Goal: Feedback & Contribution: Submit feedback/report problem

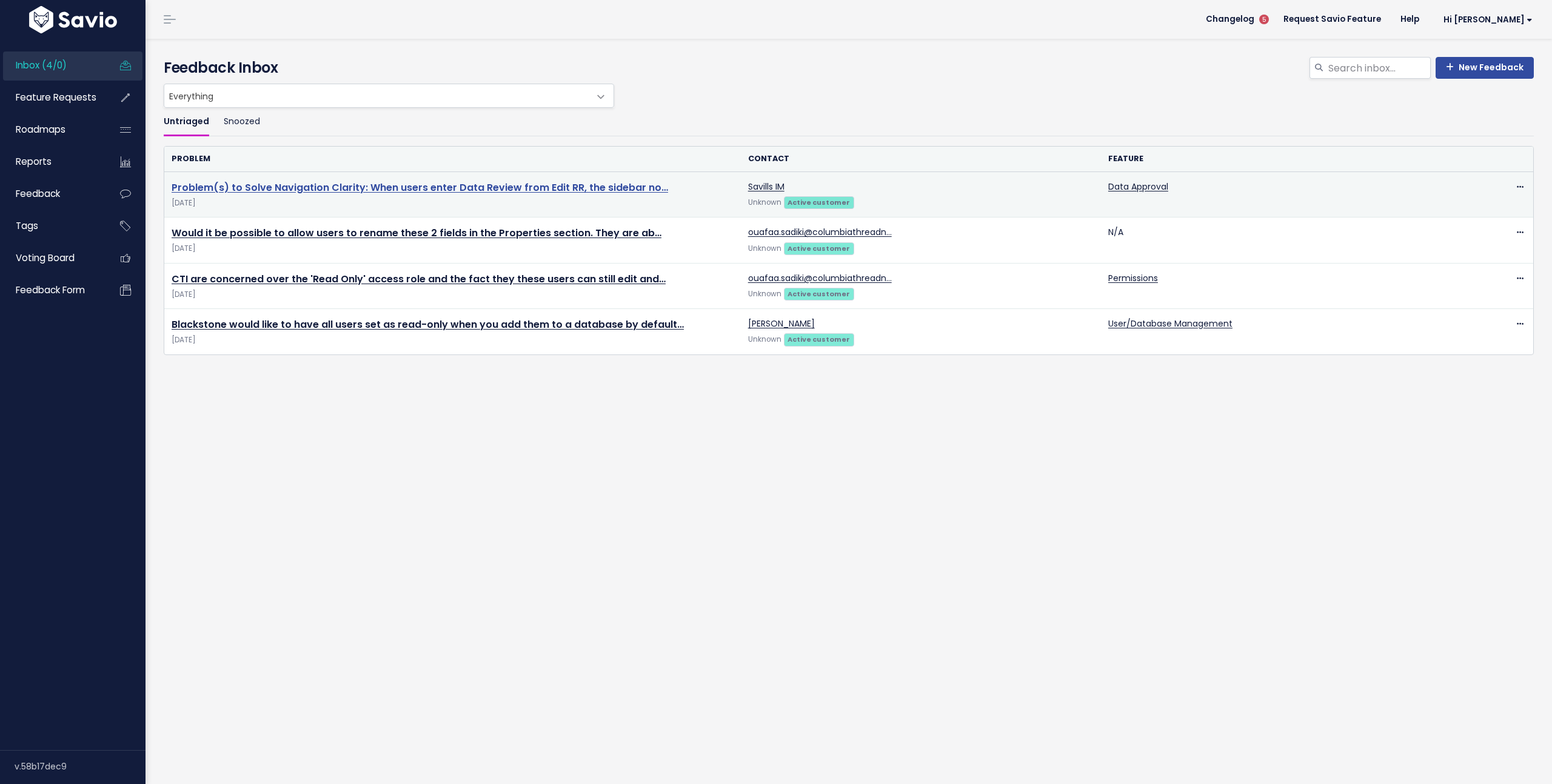
click at [583, 183] on link "Problem(s) to Solve Navigation Clarity: When users enter Data Review from Edit …" at bounding box center [420, 187] width 497 height 14
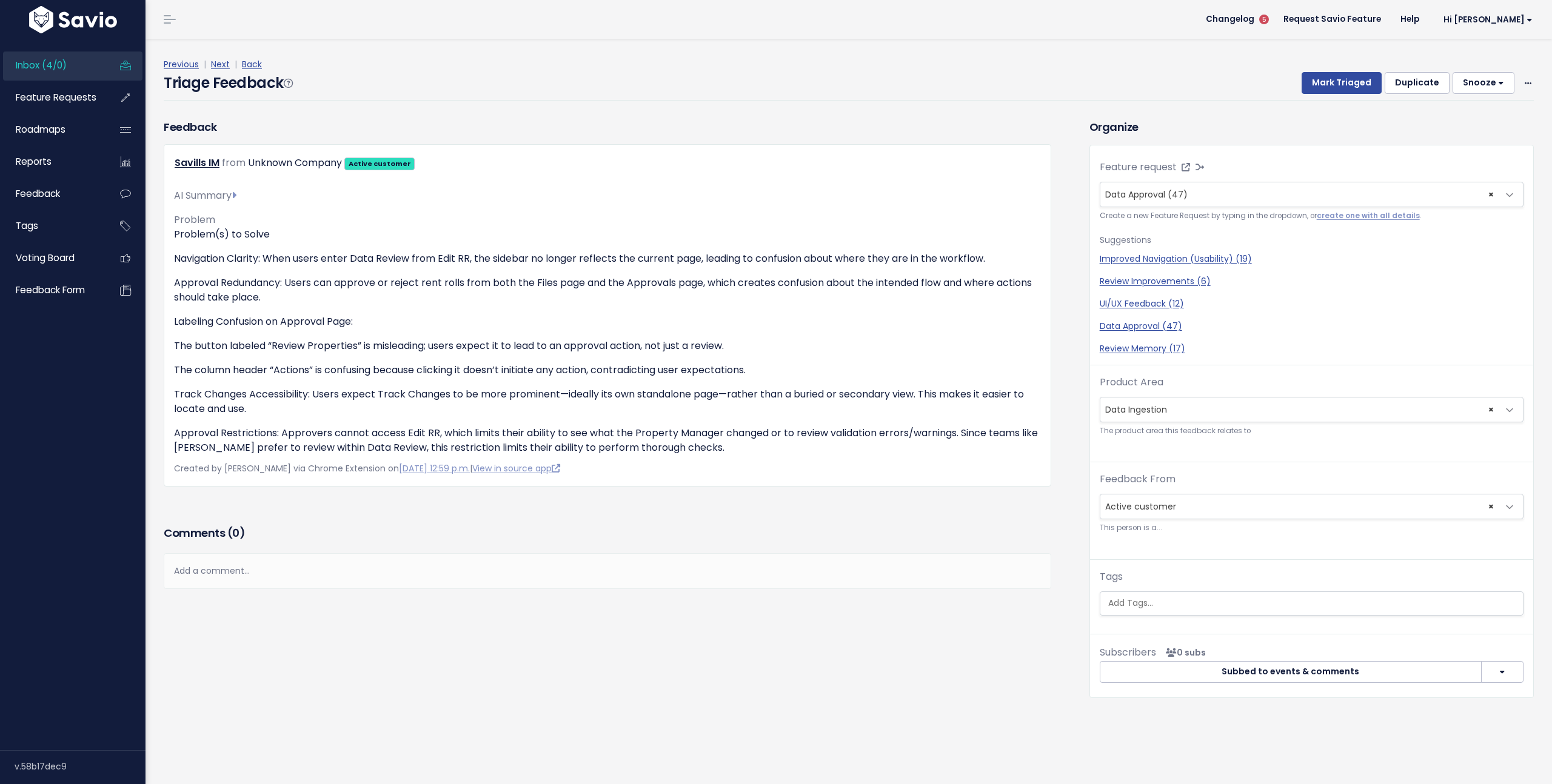
click at [1526, 82] on div "Previous | Next | Back Triage Feedback Mark Triaged Duplicate [GEOGRAPHIC_DATA]…" at bounding box center [853, 78] width 1379 height 43
click at [1522, 84] on span at bounding box center [1528, 83] width 12 height 15
click at [1483, 116] on link "Edit" at bounding box center [1479, 116] width 88 height 23
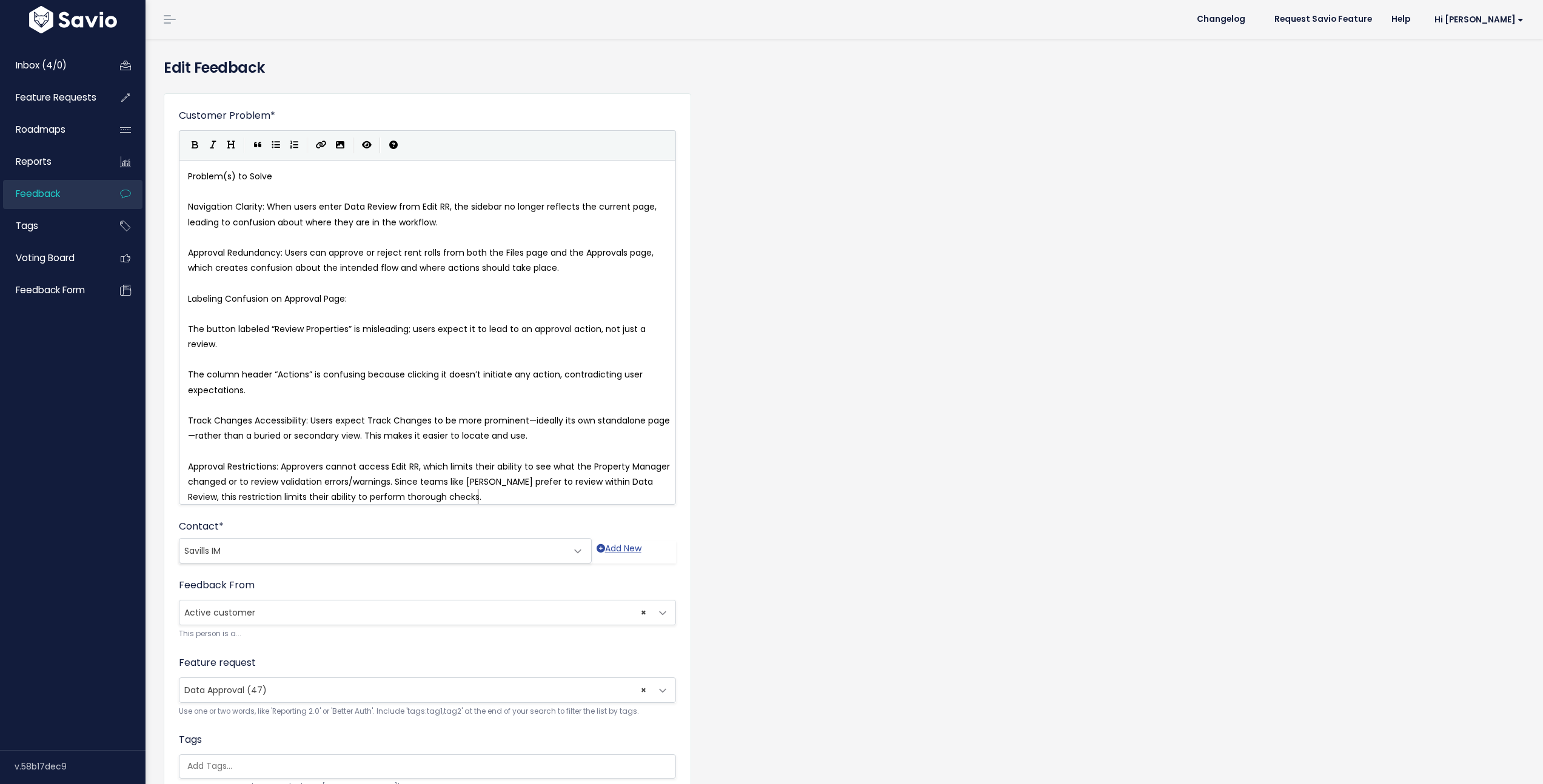
scroll to position [1, 0]
click at [301, 177] on pre "Problem(s) to Solve" at bounding box center [432, 177] width 493 height 15
type textarea "Problem(s) to Solve"
drag, startPoint x: 301, startPoint y: 177, endPoint x: 153, endPoint y: 182, distance: 148.1
click at [190, 211] on span "Navigation Clarity: When users enter Data Review from Edit RR, the sidebar no l…" at bounding box center [423, 214] width 471 height 27
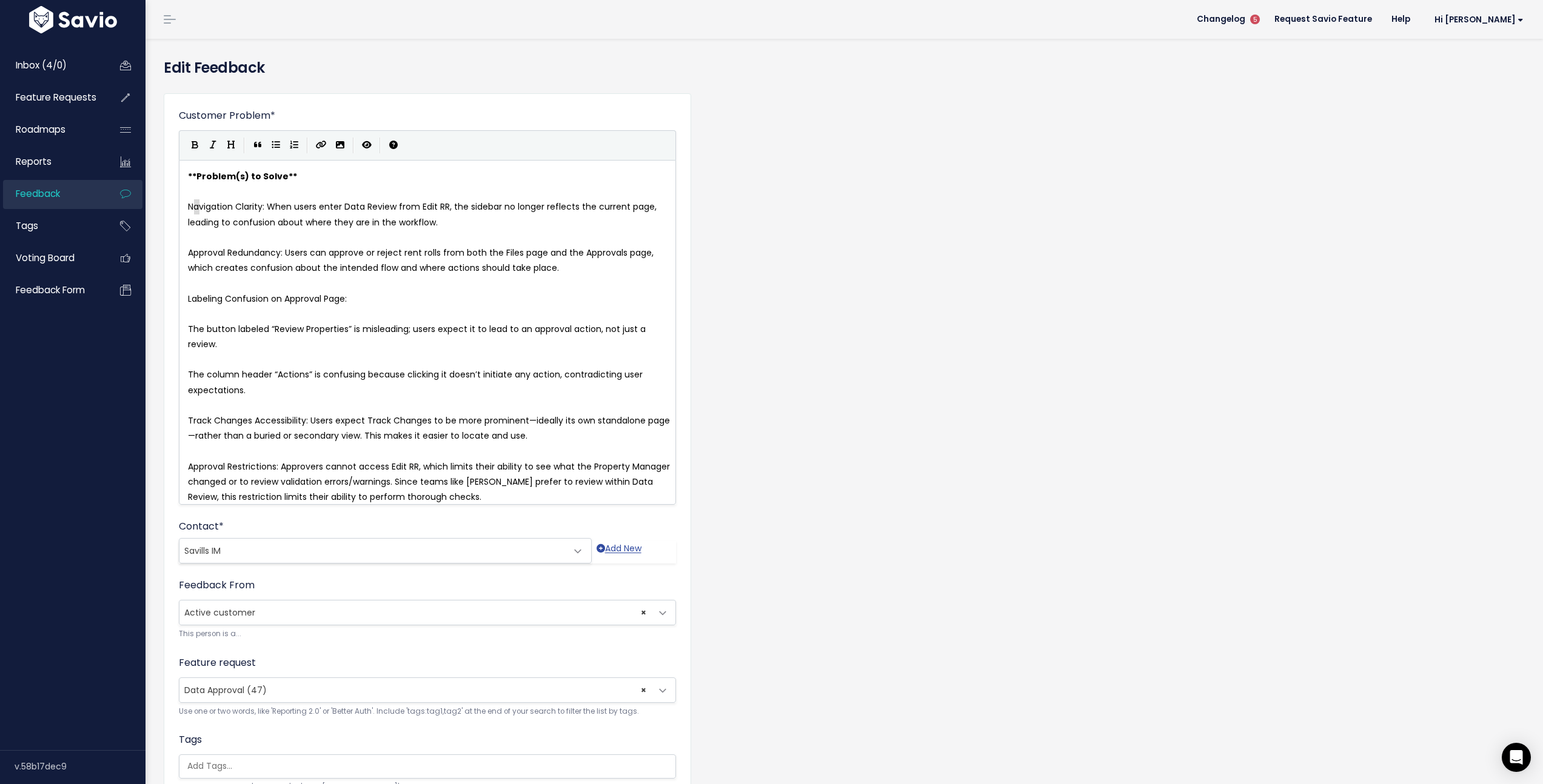
type textarea "avig"
click at [179, 212] on div "| | | | avig x ** Problem(s) to Solve ** ​ N avig ation Clarity: When users ent…" at bounding box center [428, 317] width 497 height 374
click at [181, 210] on div "avig x ** Problem(s) to Solve ** ​ N avig ation Clarity: When users enter Data …" at bounding box center [428, 332] width 497 height 345
click at [183, 207] on div "avig x ** Problem(s) to Solve ** ​ N avig ation Clarity: When users enter Data …" at bounding box center [428, 332] width 497 height 345
type textarea "Navigation Clarity"
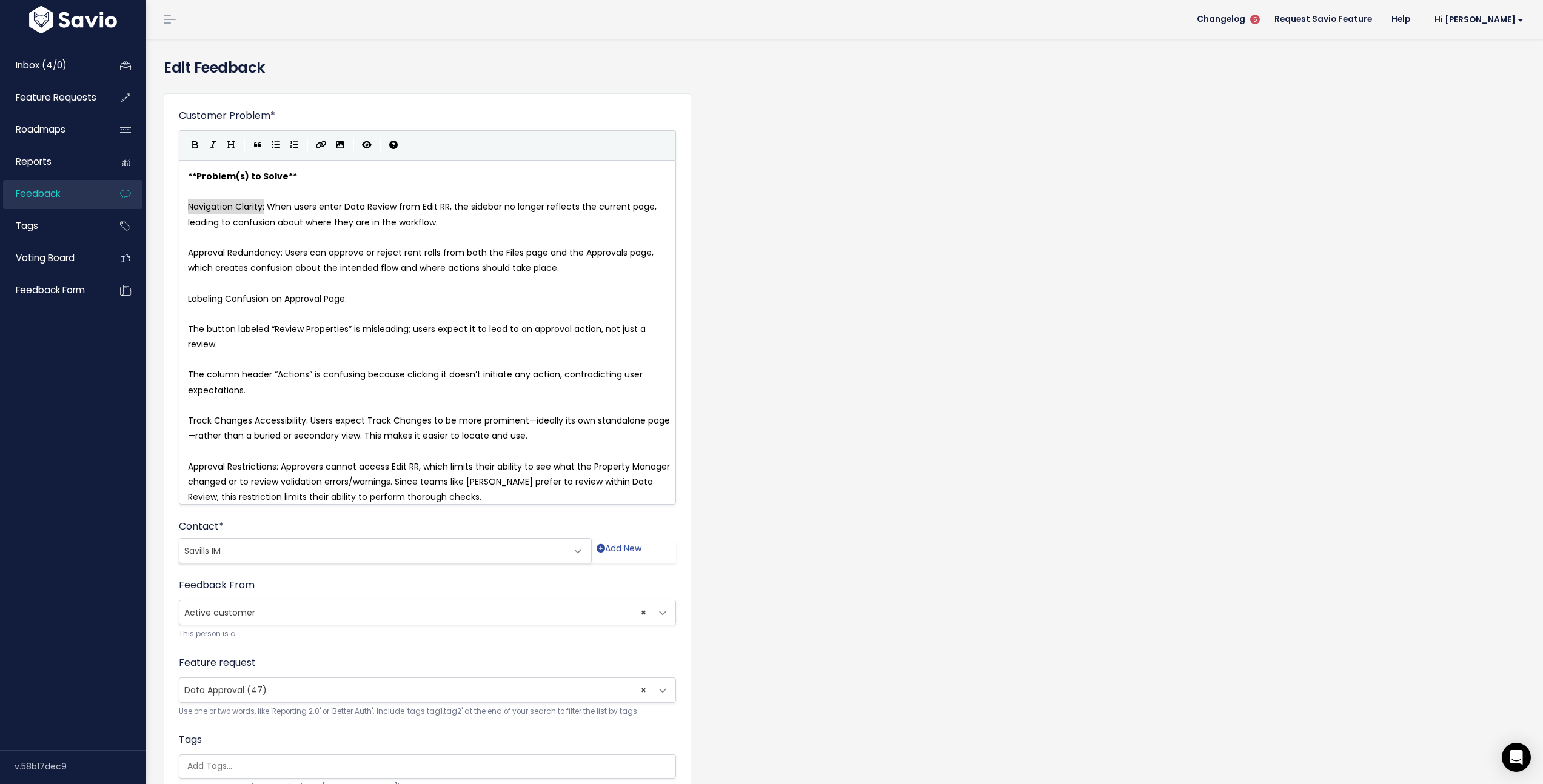
drag, startPoint x: 185, startPoint y: 207, endPoint x: 262, endPoint y: 207, distance: 77.0
type textarea "*"
type textarea "Approval Redundancy:"
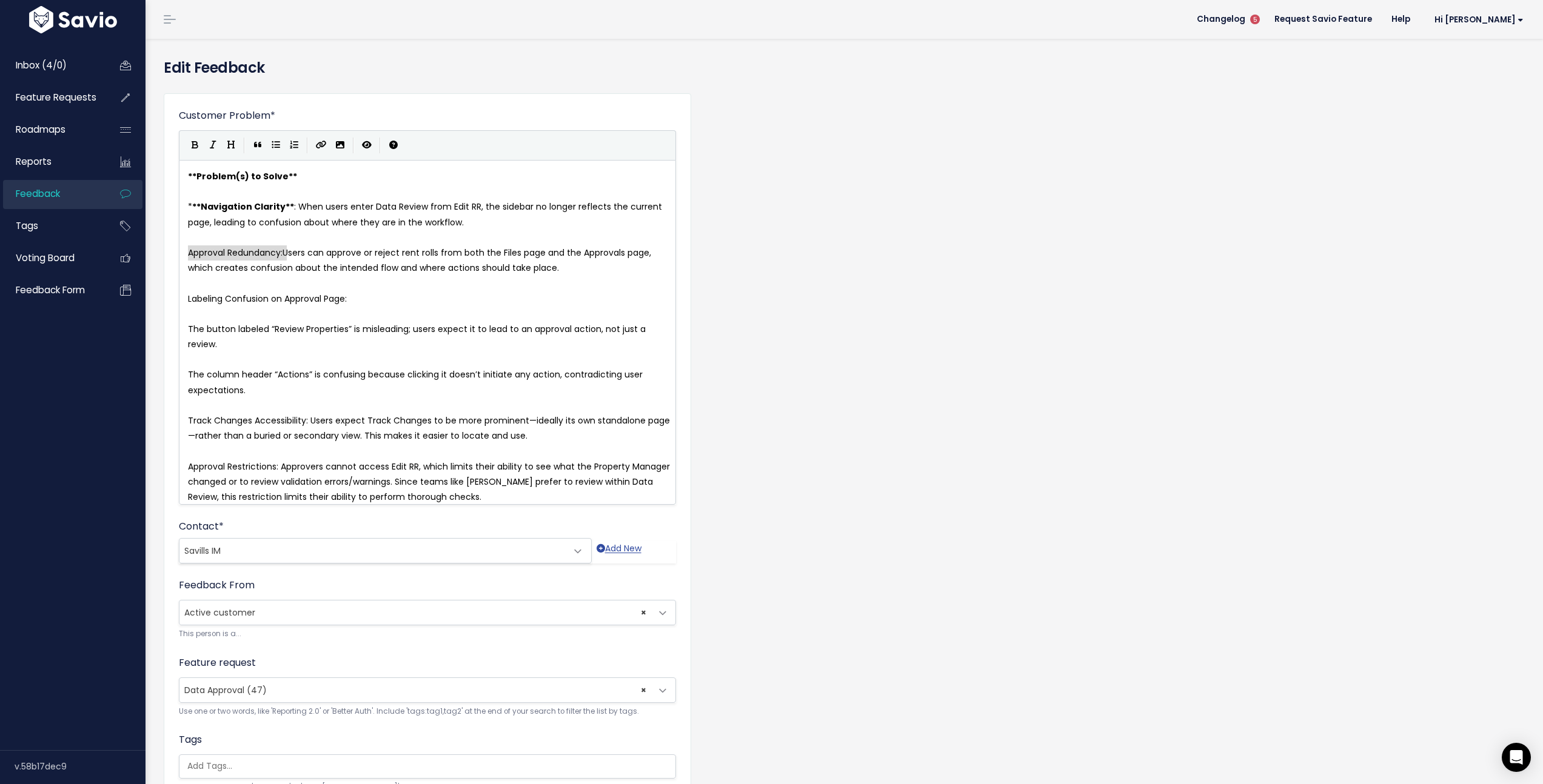
drag, startPoint x: 285, startPoint y: 252, endPoint x: 190, endPoint y: 254, distance: 95.0
type textarea "*"
type textarea "Labeling Confusion on Approval Page:"
drag, startPoint x: 376, startPoint y: 298, endPoint x: 180, endPoint y: 302, distance: 196.0
click at [186, 330] on pre "The button labeled “Review Properties” is misleading; users expect it to lead t…" at bounding box center [432, 337] width 493 height 30
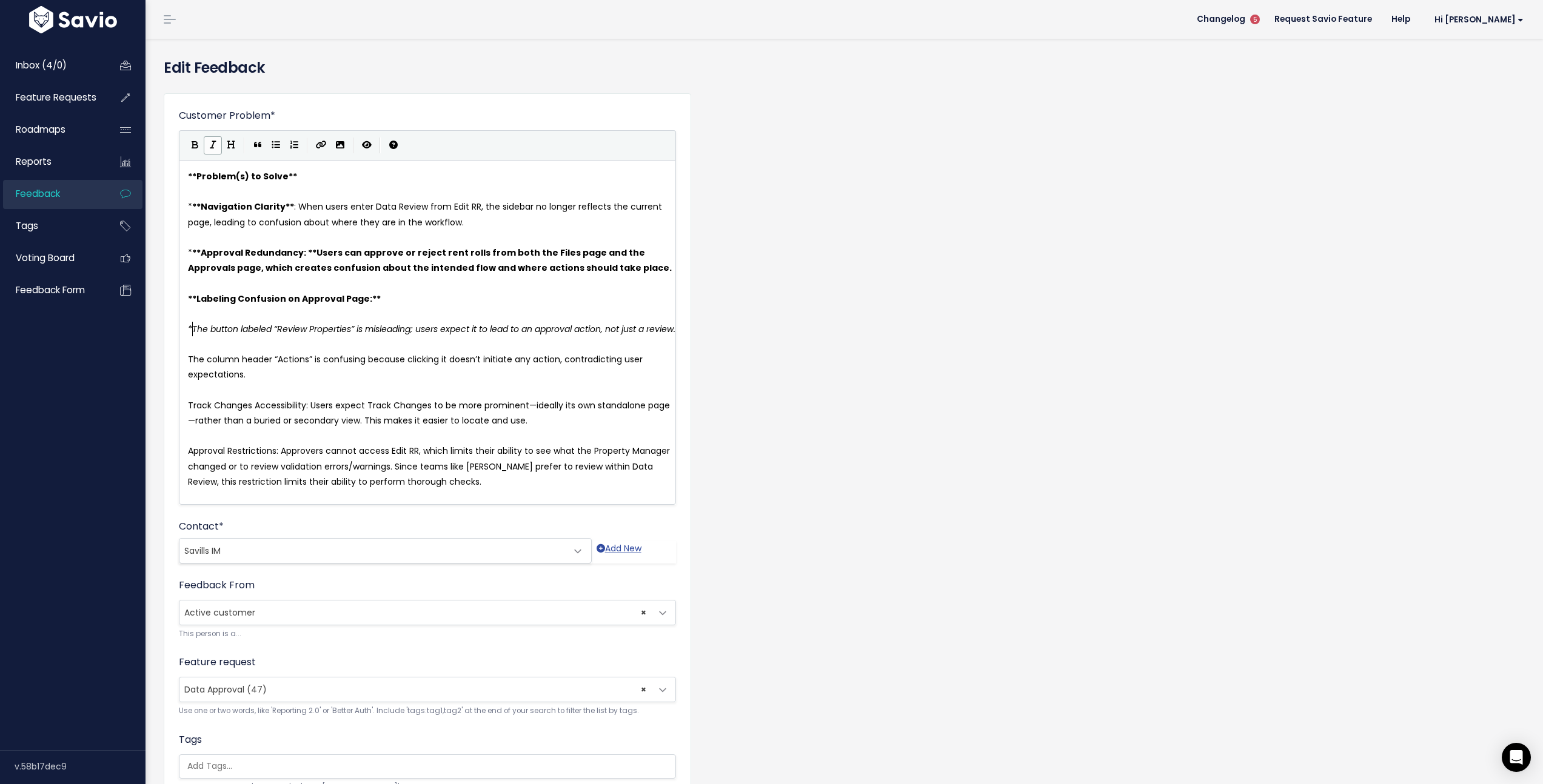
type textarea "*"
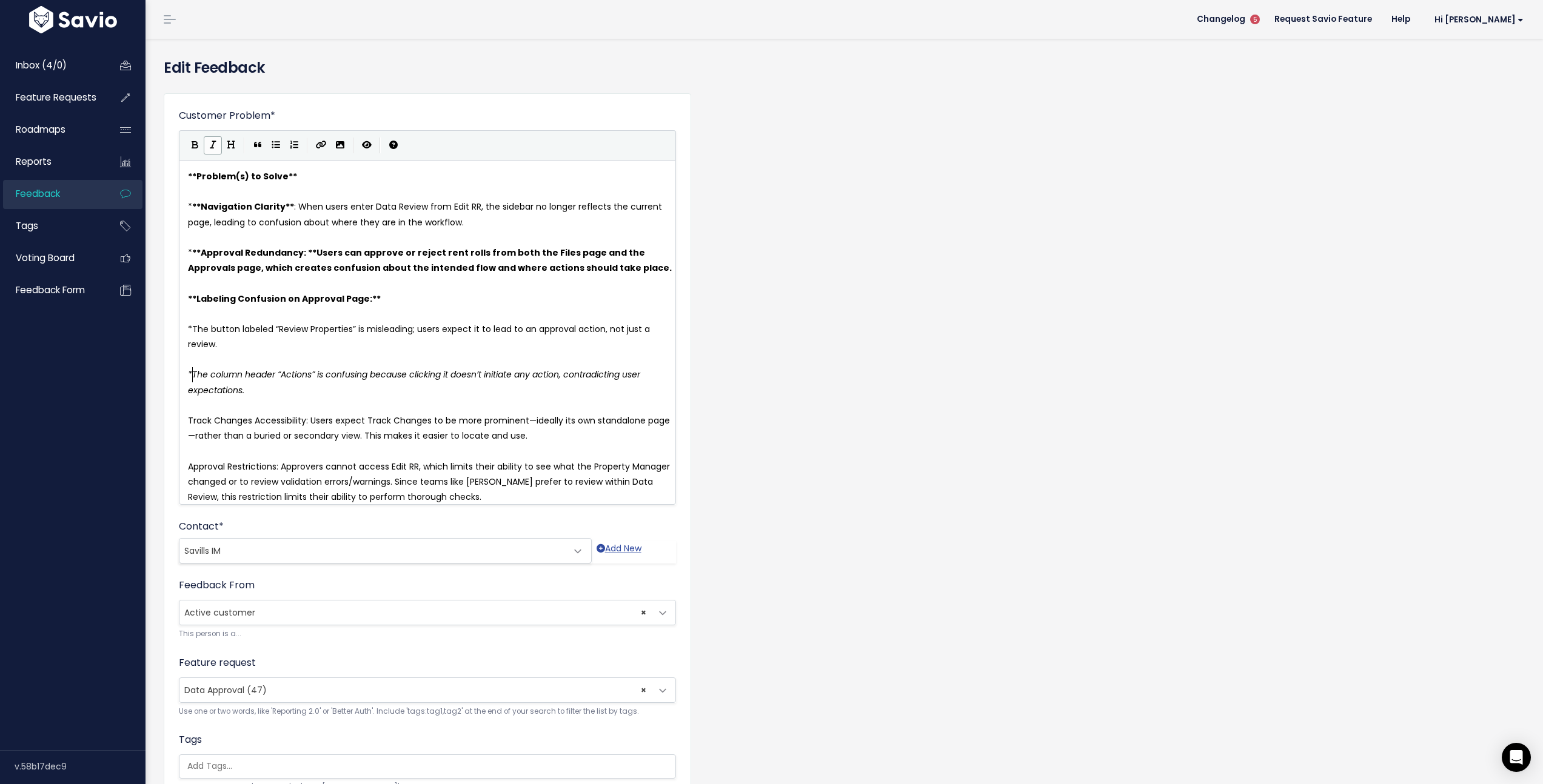
type textarea "*"
type textarea "Track Changes Accessibility:"
drag, startPoint x: 280, startPoint y: 466, endPoint x: 173, endPoint y: 463, distance: 107.0
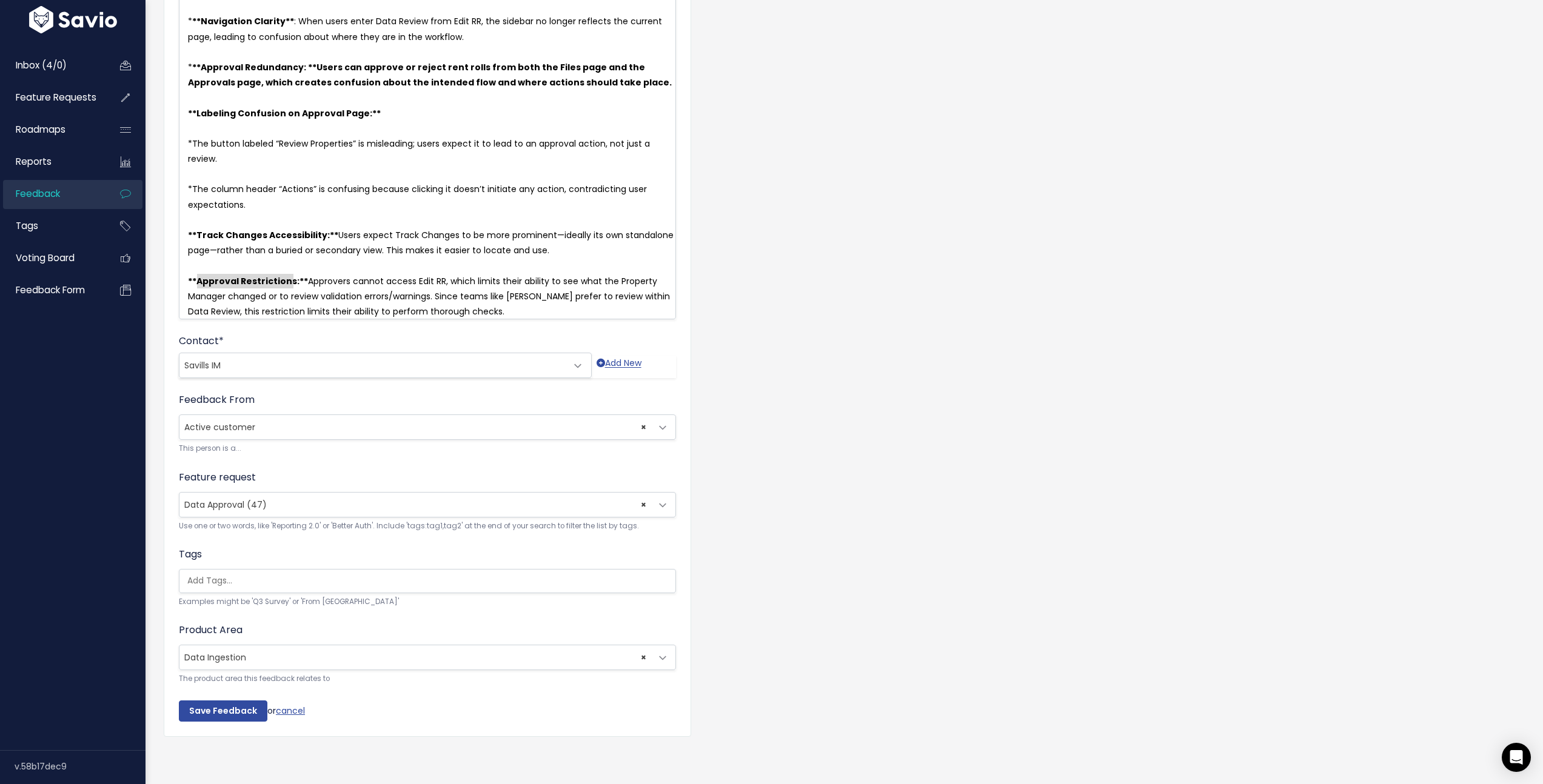
scroll to position [203, 0]
type textarea "Approval Restrictions:"
click at [241, 701] on input "Save Feedback" at bounding box center [223, 712] width 88 height 22
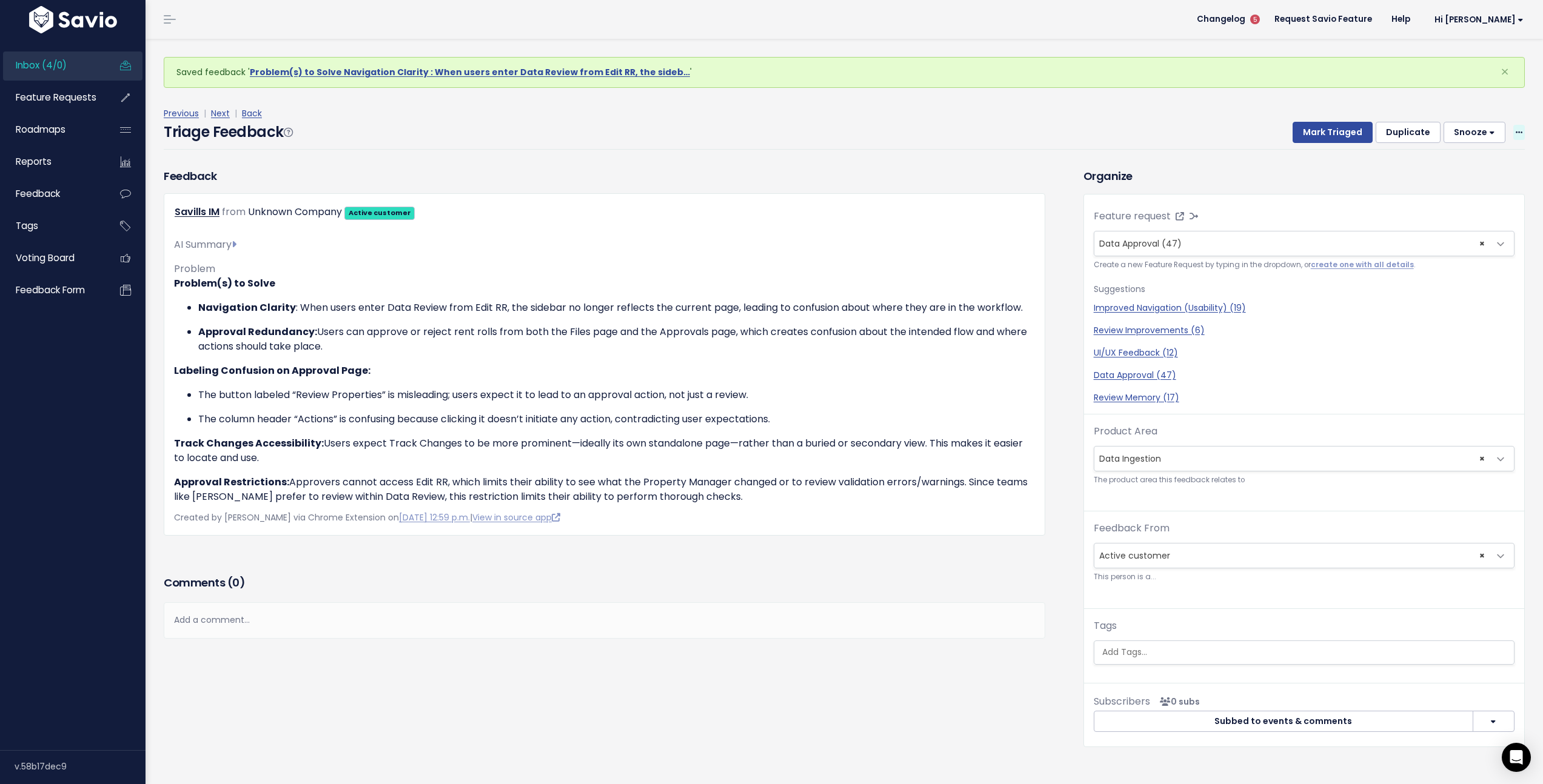
click at [1515, 131] on icon at bounding box center [1519, 132] width 7 height 7
click at [1455, 170] on link "Edit" at bounding box center [1470, 166] width 88 height 23
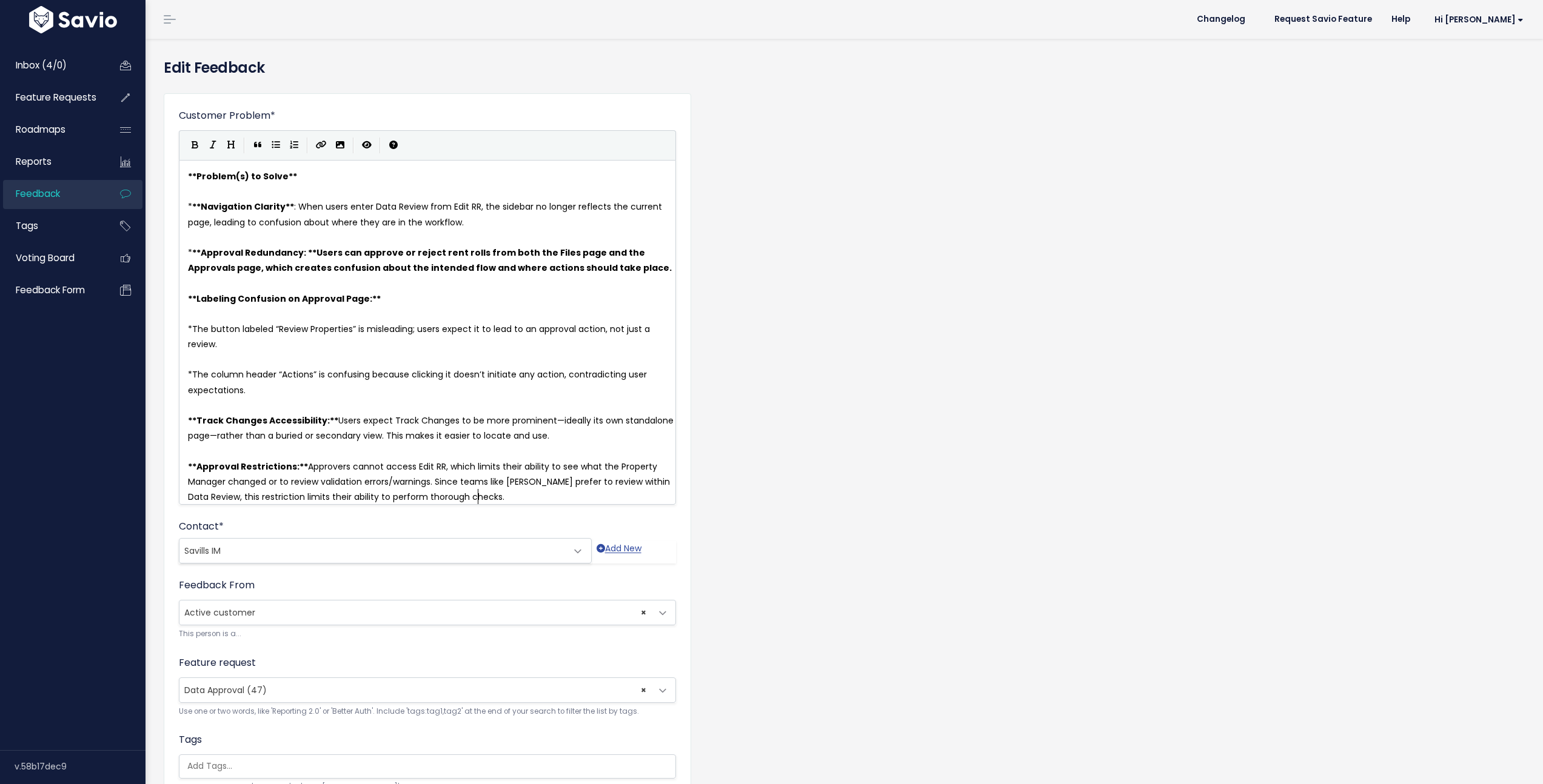
scroll to position [1, 0]
click at [184, 295] on div "xxxxxxxxxx ** Problem(s) to Solve ** ​ * ** Navigation Clarity ** : When users …" at bounding box center [428, 332] width 497 height 345
click at [188, 297] on span "**" at bounding box center [192, 298] width 8 height 12
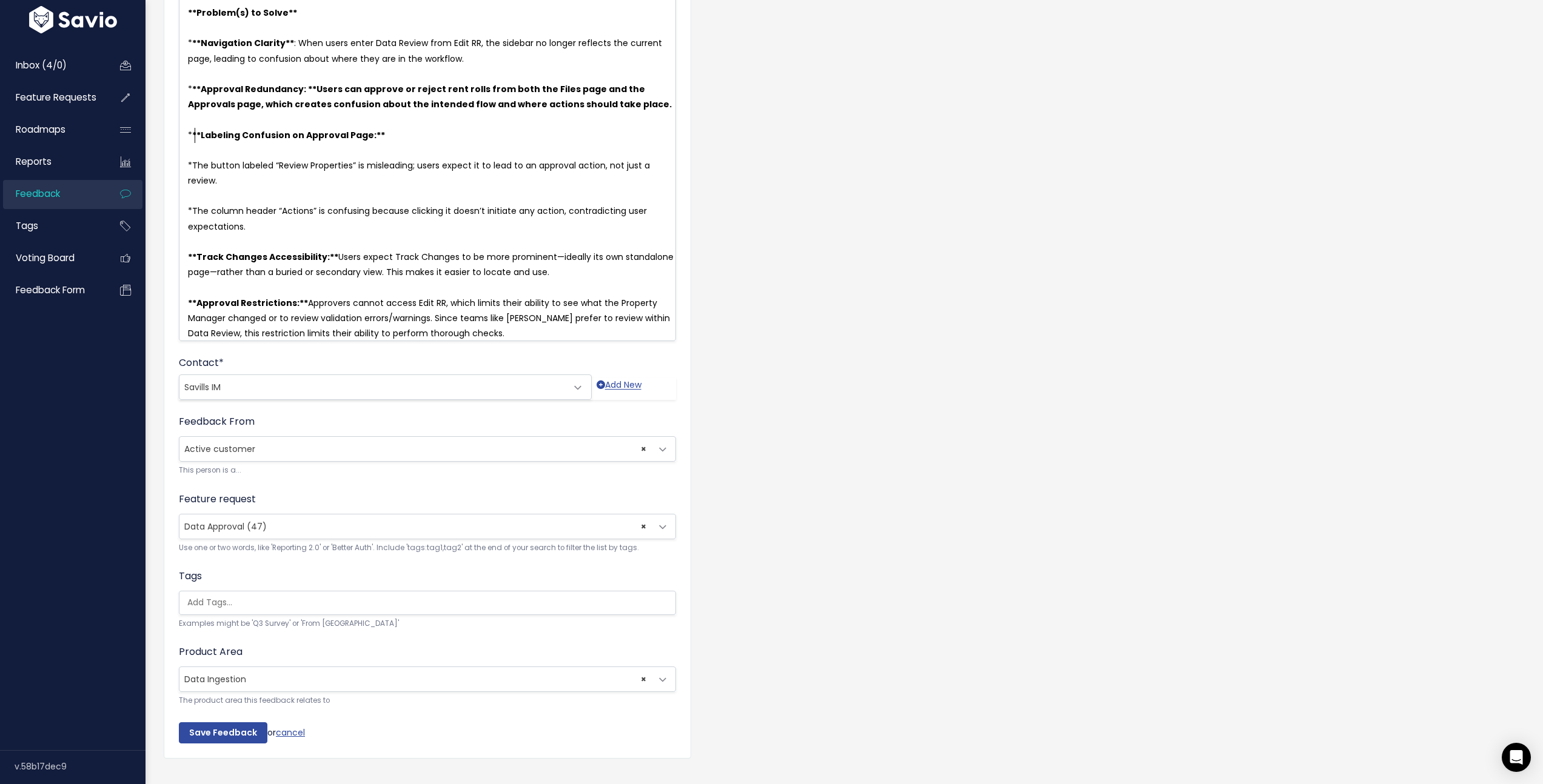
scroll to position [203, 0]
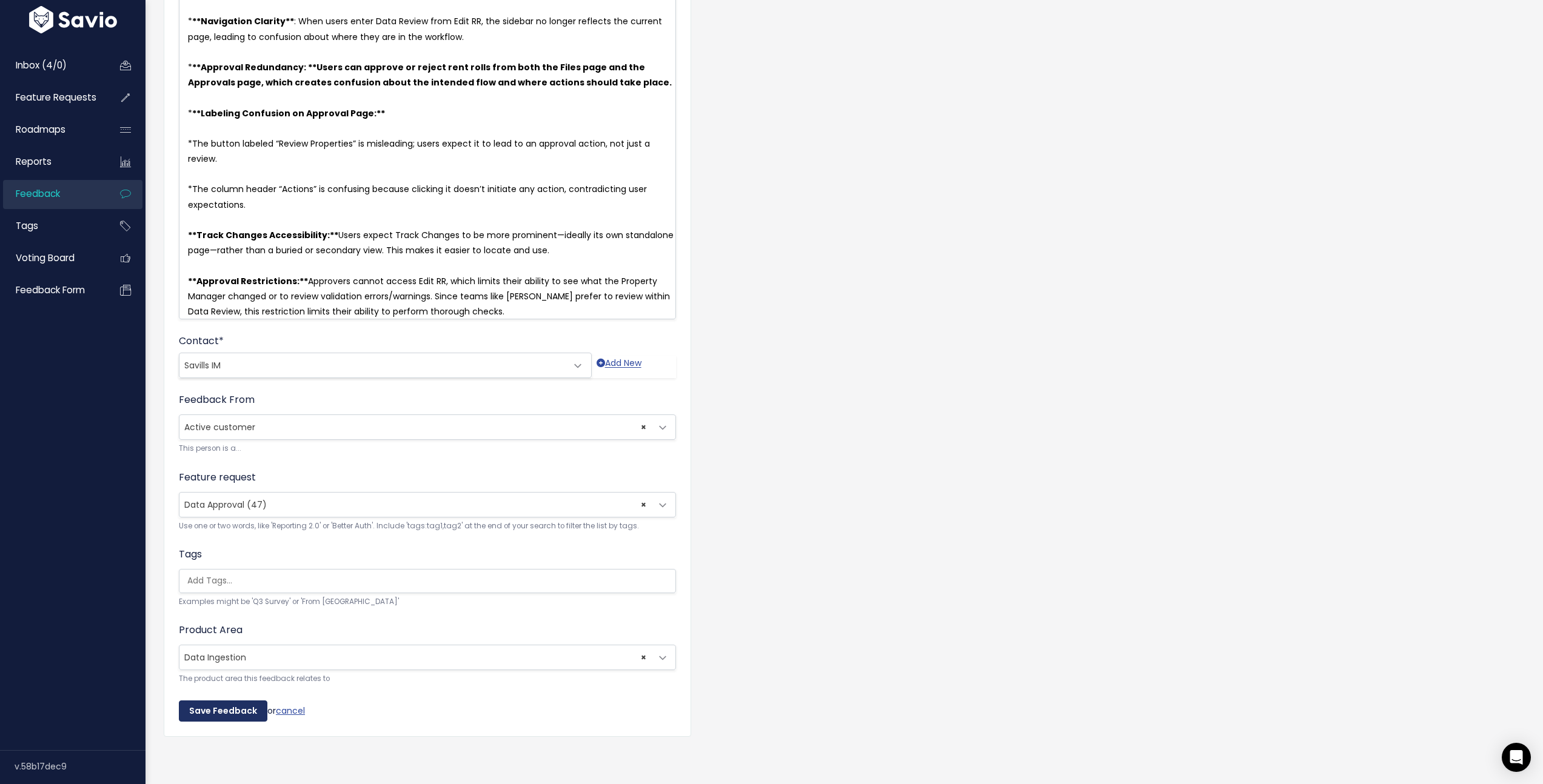
type textarea "*"
click at [206, 707] on input "Save Feedback" at bounding box center [223, 712] width 88 height 22
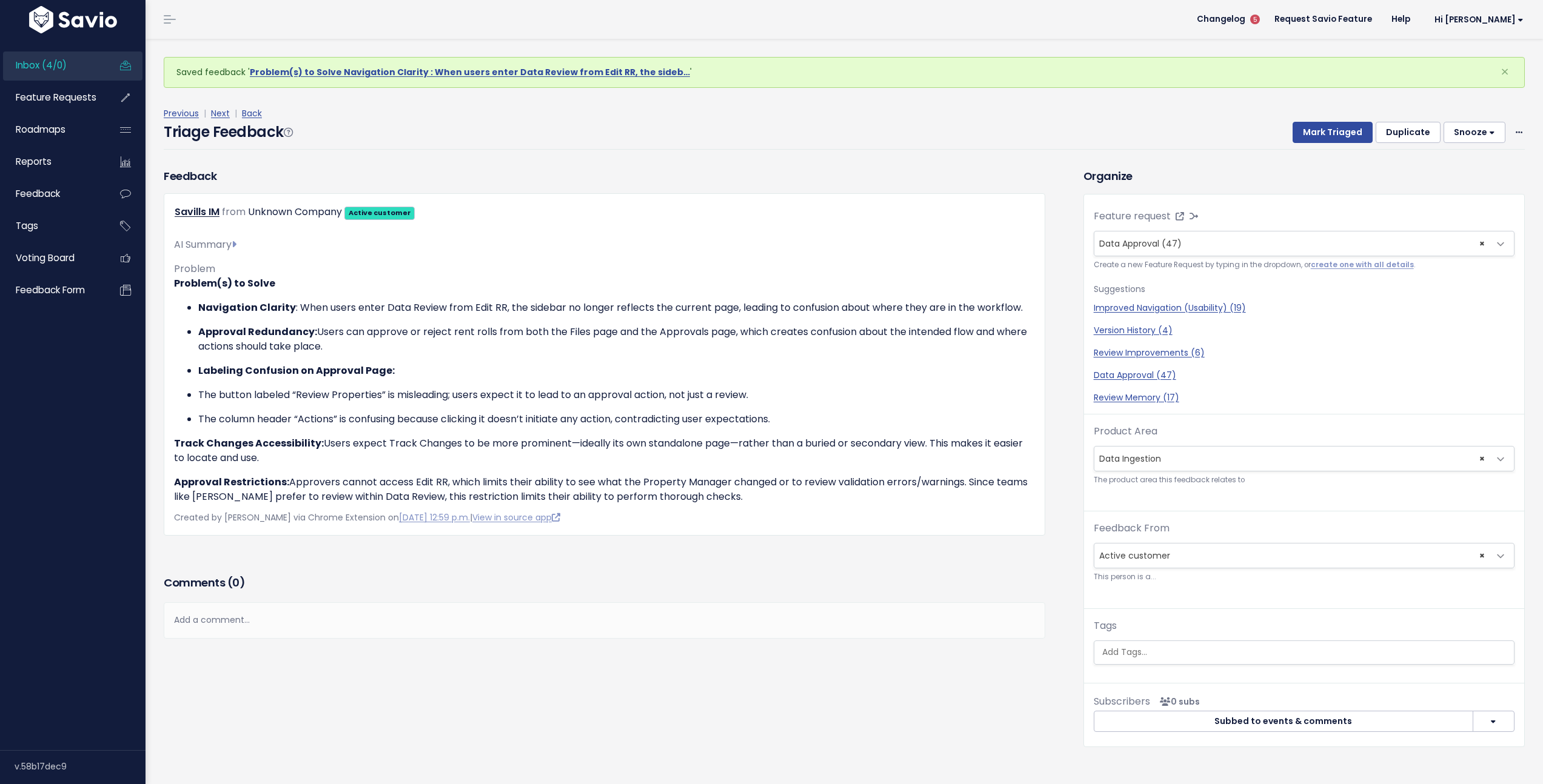
click at [1516, 132] on div "Previous | Next | Back Triage Feedback Mark Triaged Duplicate [GEOGRAPHIC_DATA]…" at bounding box center [848, 127] width 1370 height 43
click at [1515, 132] on span at bounding box center [1519, 132] width 12 height 15
click at [1430, 163] on link "Edit" at bounding box center [1470, 166] width 88 height 23
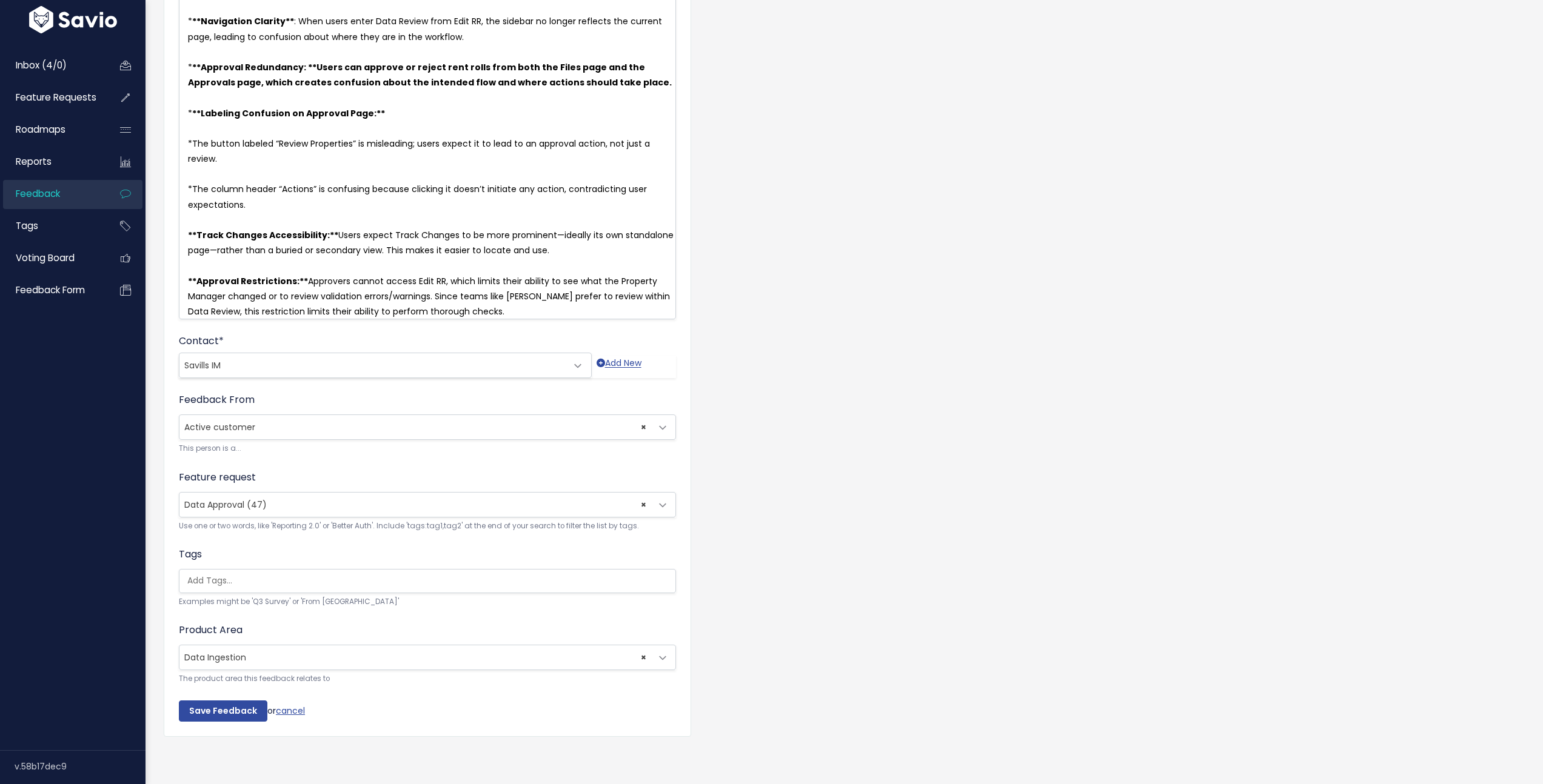
scroll to position [10, 0]
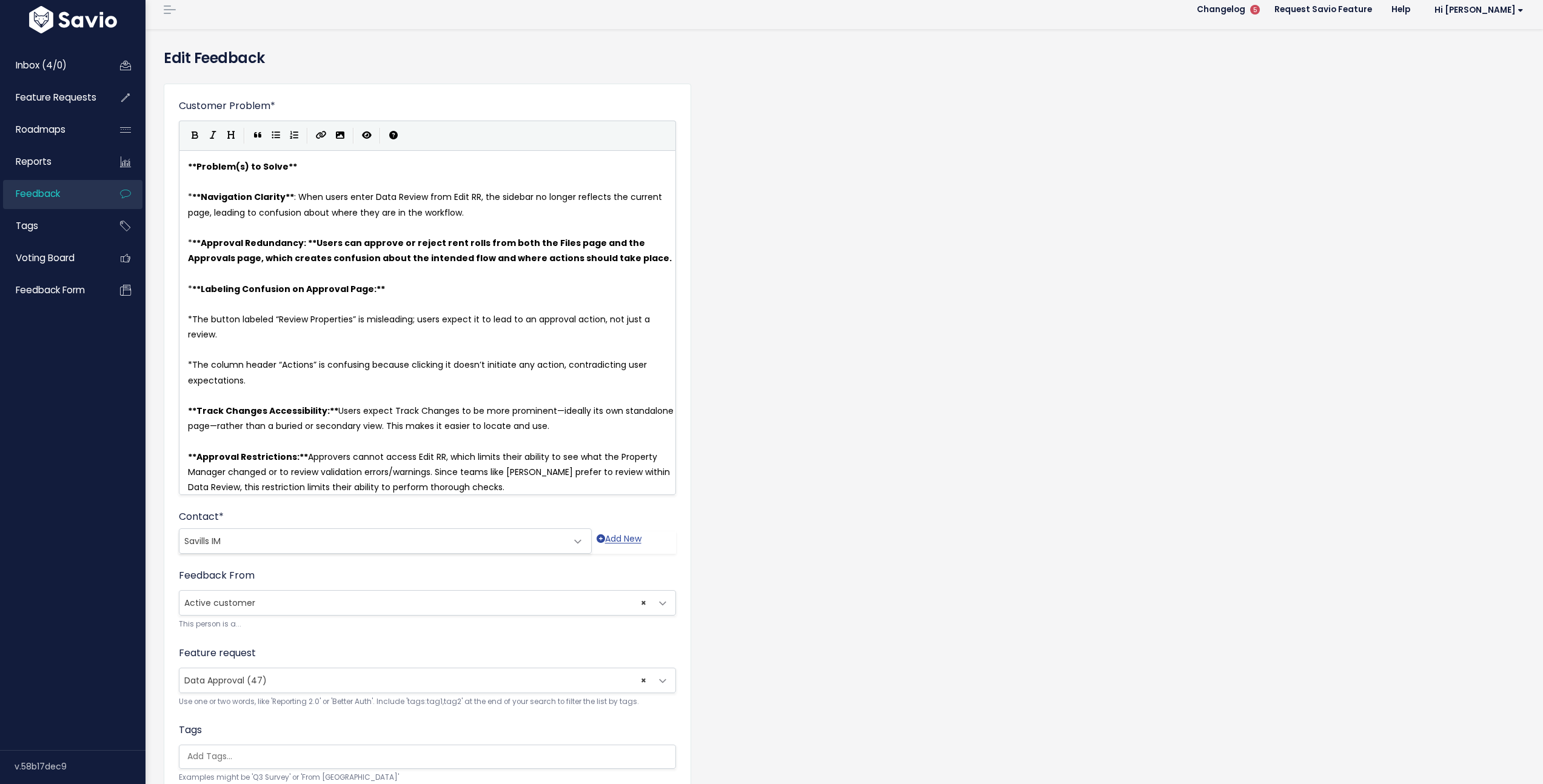
click at [197, 318] on span "The button labeled “Review Properties” is misleading; users expect it to lead t…" at bounding box center [419, 327] width 464 height 27
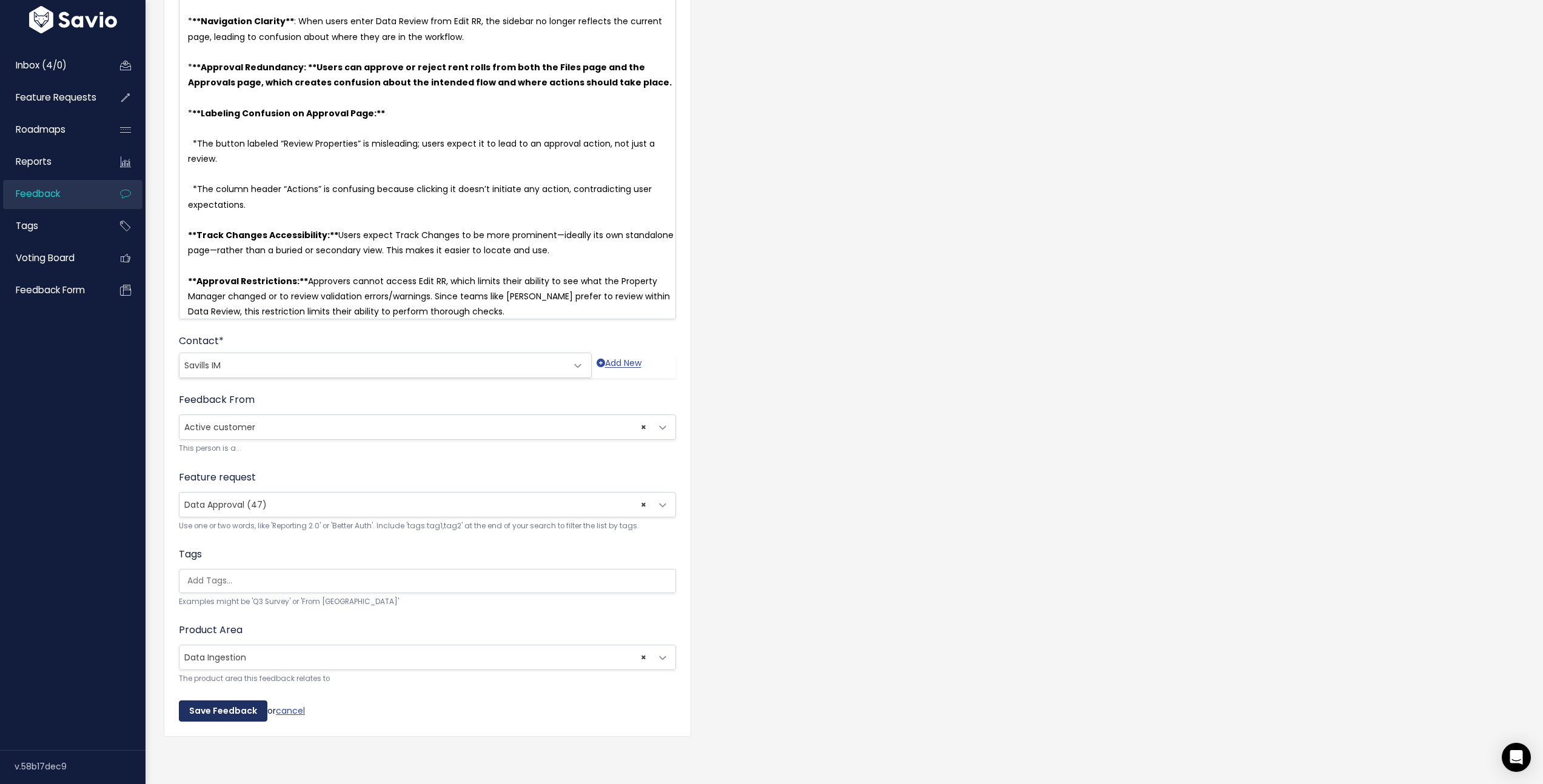
click at [236, 701] on input "Save Feedback" at bounding box center [223, 712] width 88 height 22
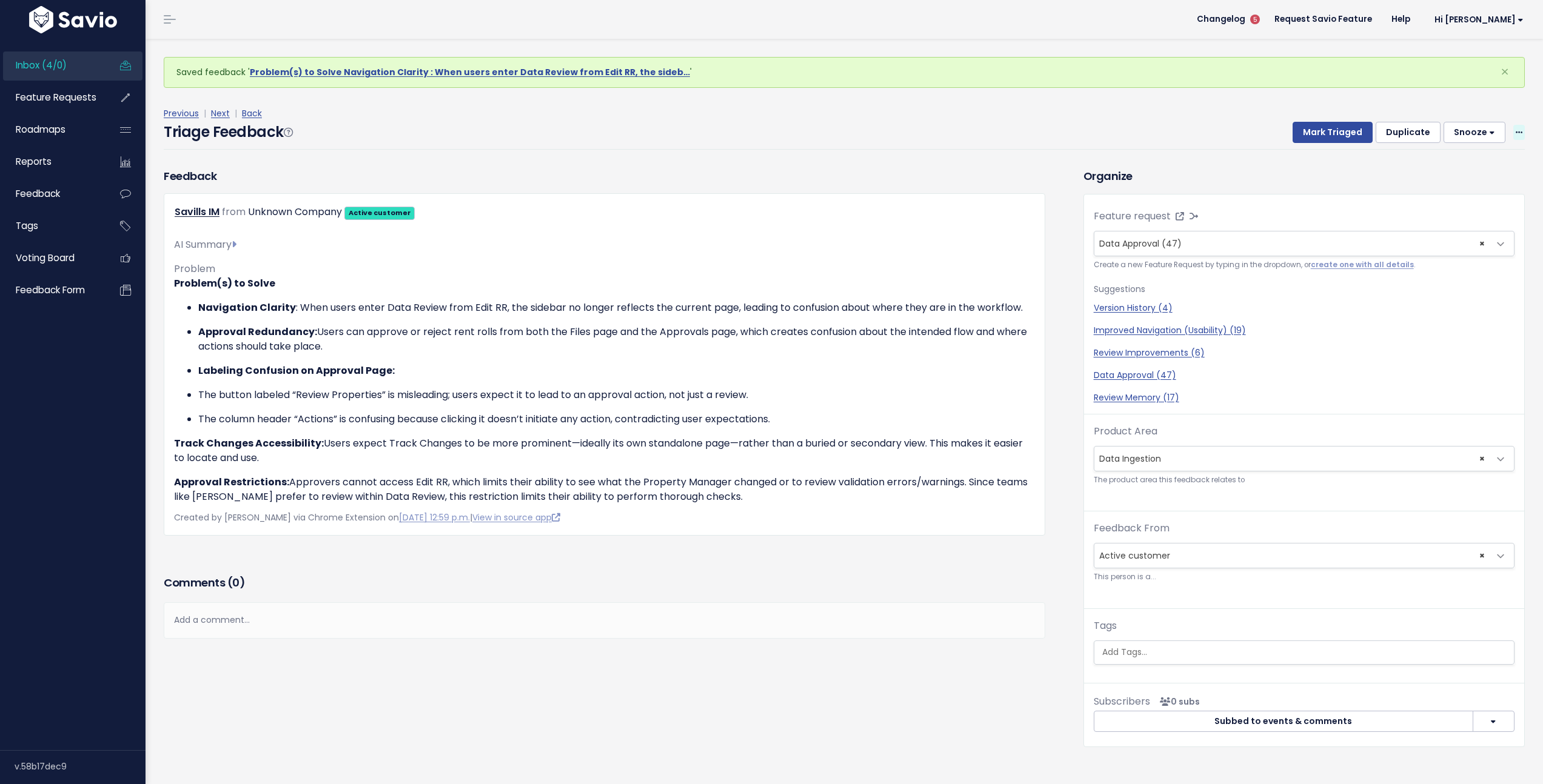
click at [1513, 133] on span at bounding box center [1519, 132] width 12 height 15
click at [1439, 170] on link "Edit" at bounding box center [1470, 166] width 88 height 23
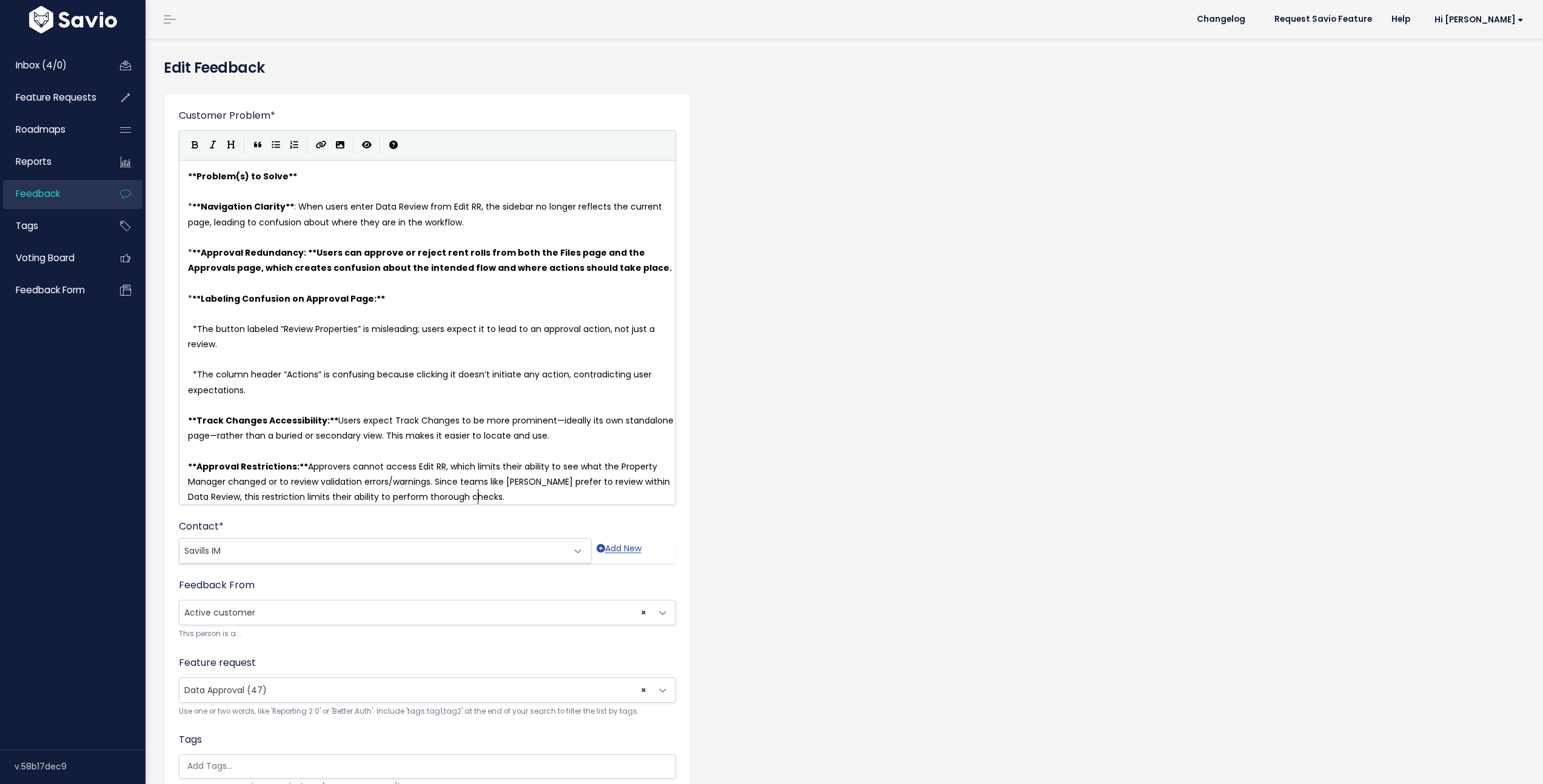
scroll to position [1, 0]
click at [197, 368] on span "*" at bounding box center [194, 374] width 4 height 12
click at [198, 372] on span "The column header “Actions” is confusing because clicking it doesn’t initiate a…" at bounding box center [420, 382] width 466 height 27
type textarea "*"
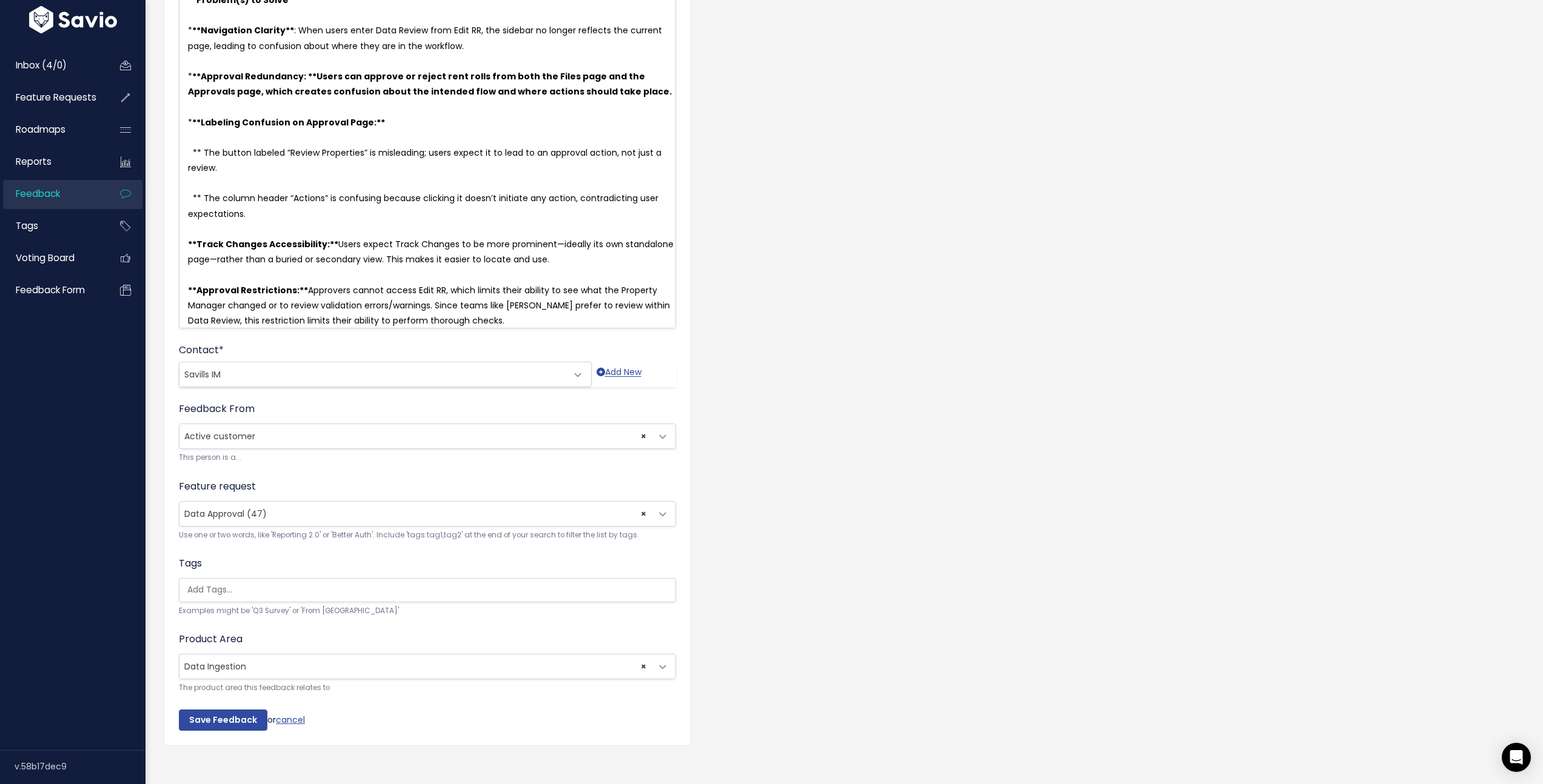
scroll to position [203, 0]
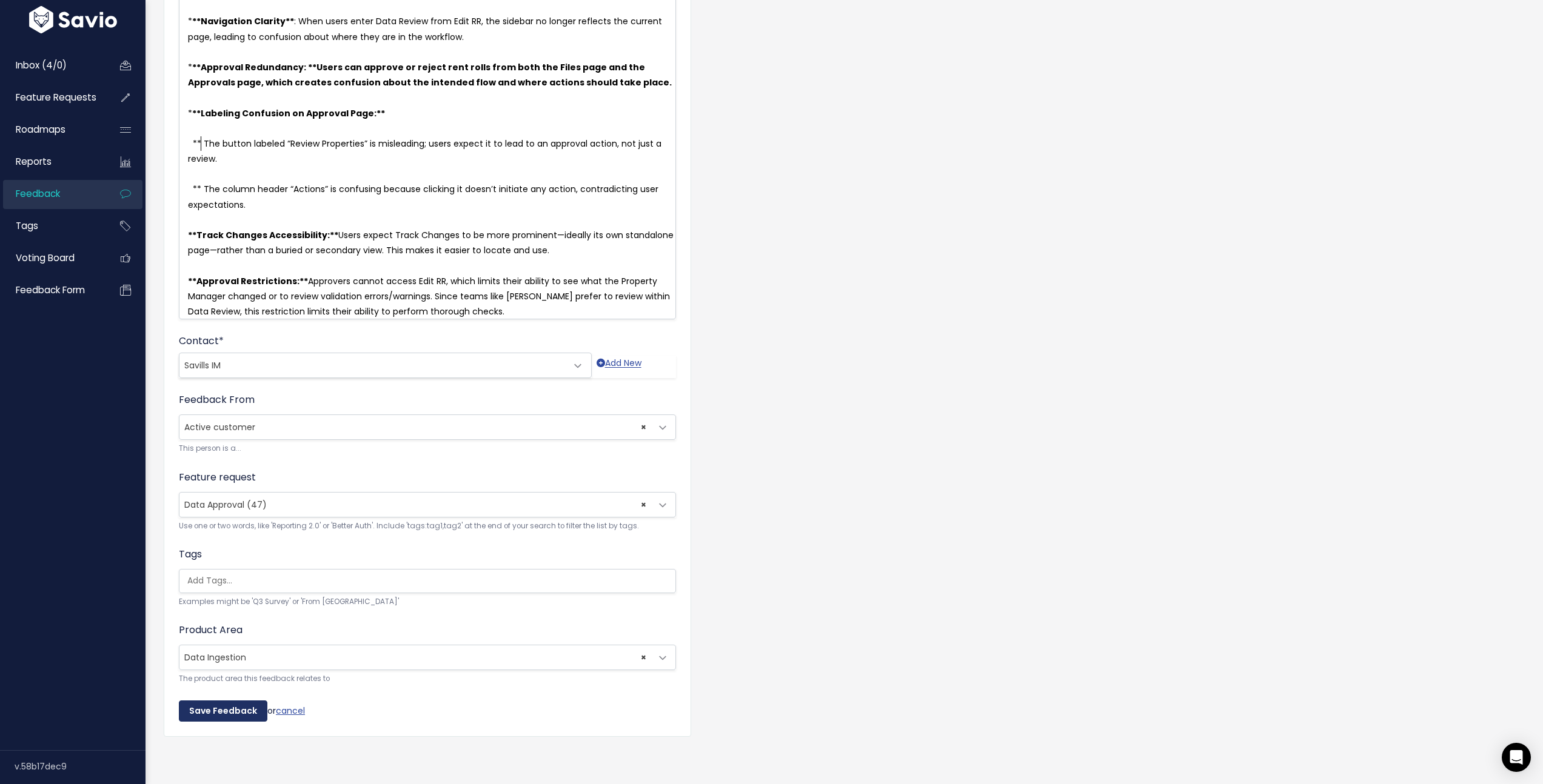
type textarea "*"
click at [223, 709] on input "Save Feedback" at bounding box center [223, 712] width 88 height 22
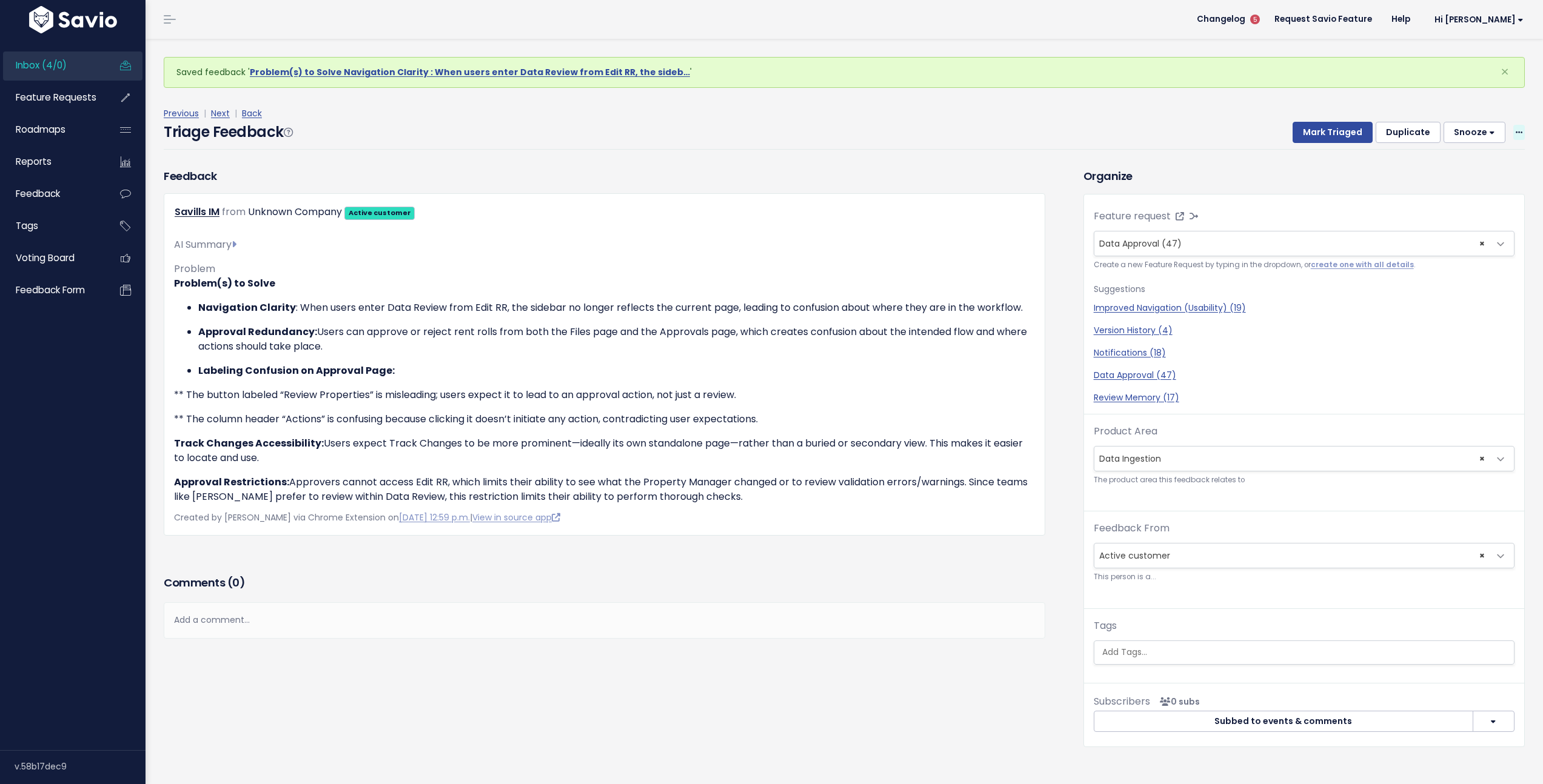
click at [1513, 137] on span at bounding box center [1519, 132] width 12 height 15
click at [1463, 170] on link "Edit" at bounding box center [1470, 166] width 88 height 23
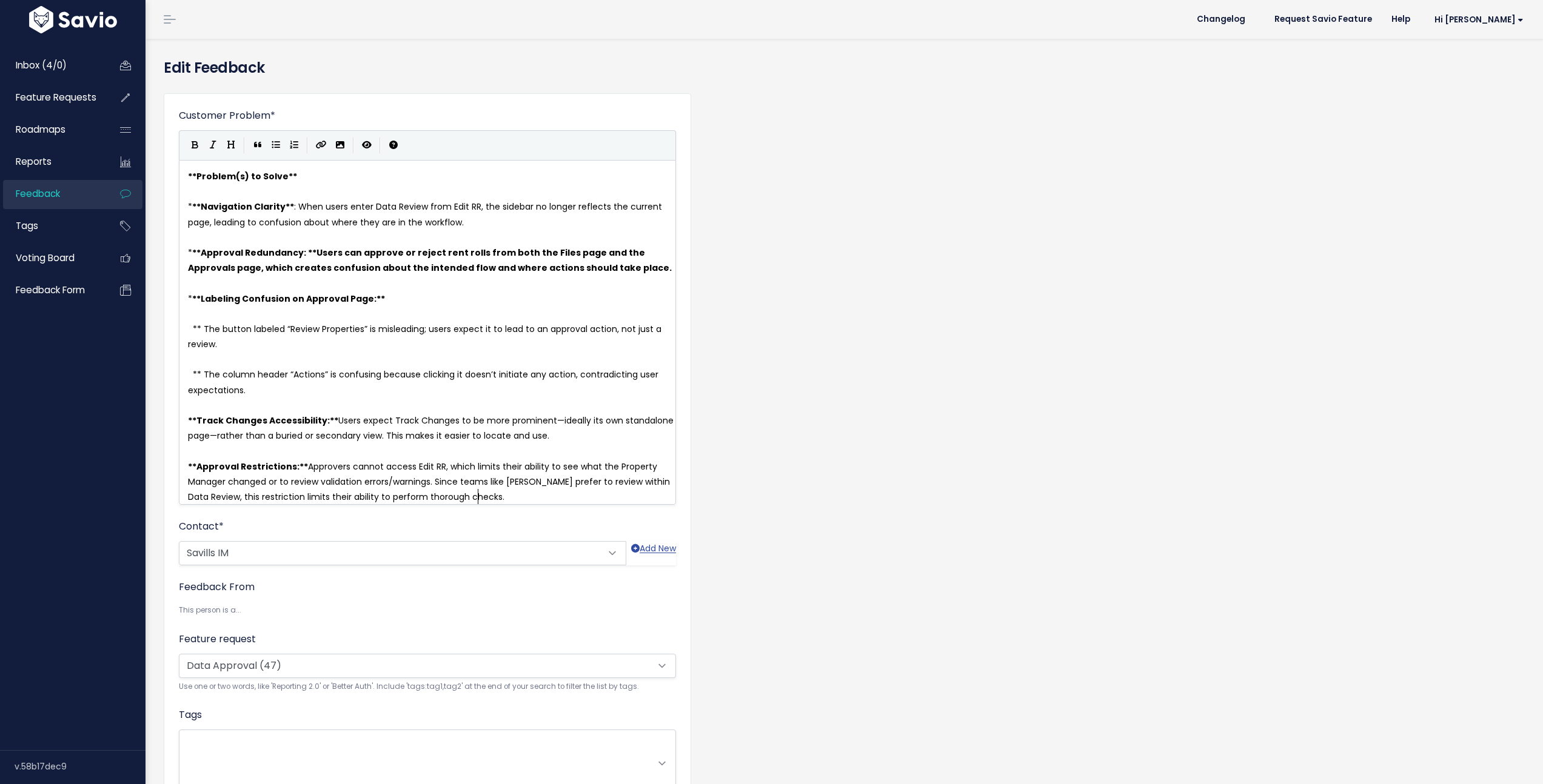
scroll to position [1, 0]
drag, startPoint x: 199, startPoint y: 330, endPoint x: 321, endPoint y: 309, distance: 123.8
click at [199, 330] on span "** The button labeled “Review Properties” is misleading; users expect it to lea…" at bounding box center [425, 337] width 476 height 27
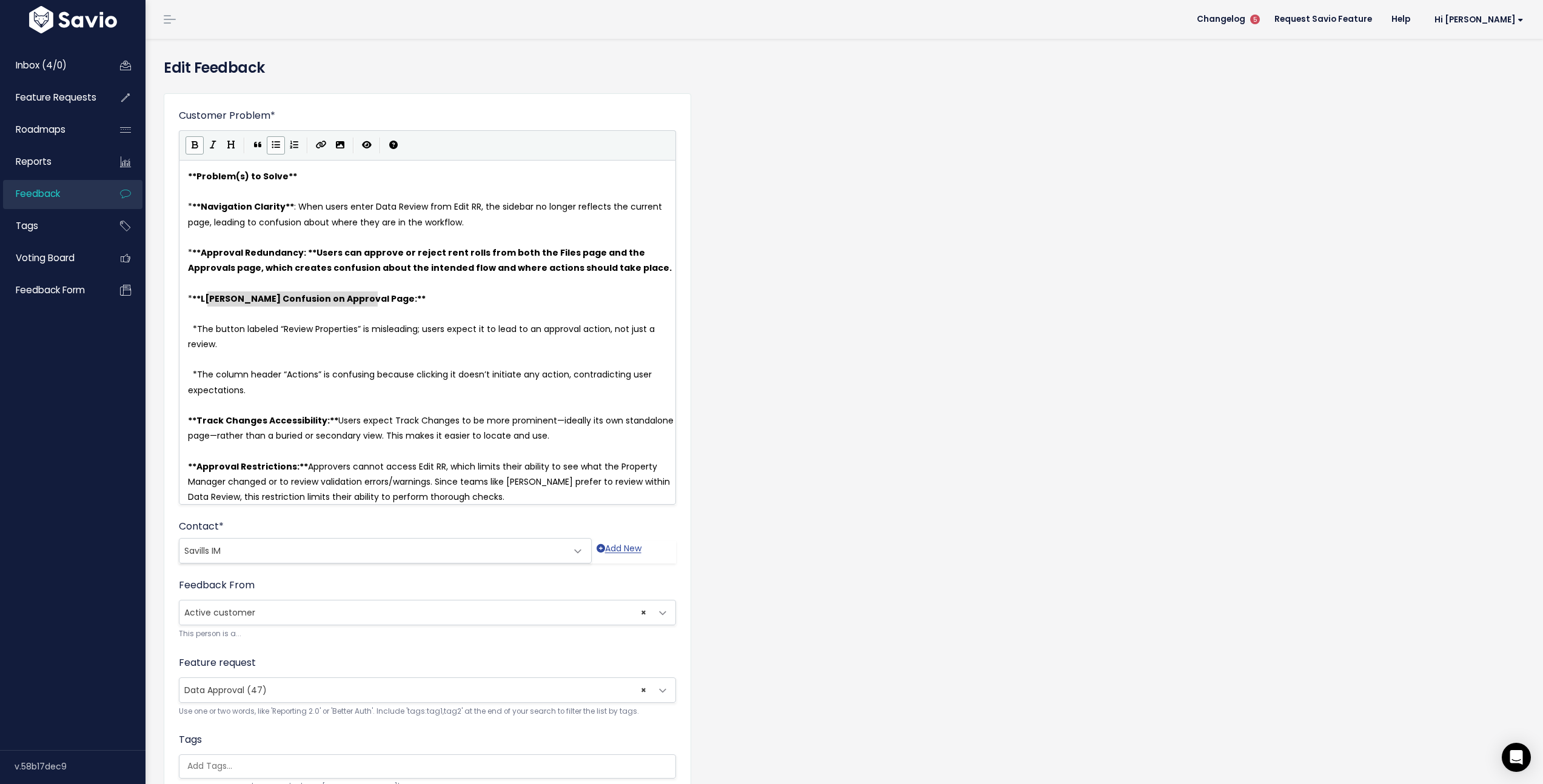
type textarea "Labeling Confusion on Approval Page:**"
type textarea "*"
drag, startPoint x: 193, startPoint y: 295, endPoint x: 167, endPoint y: 297, distance: 26.1
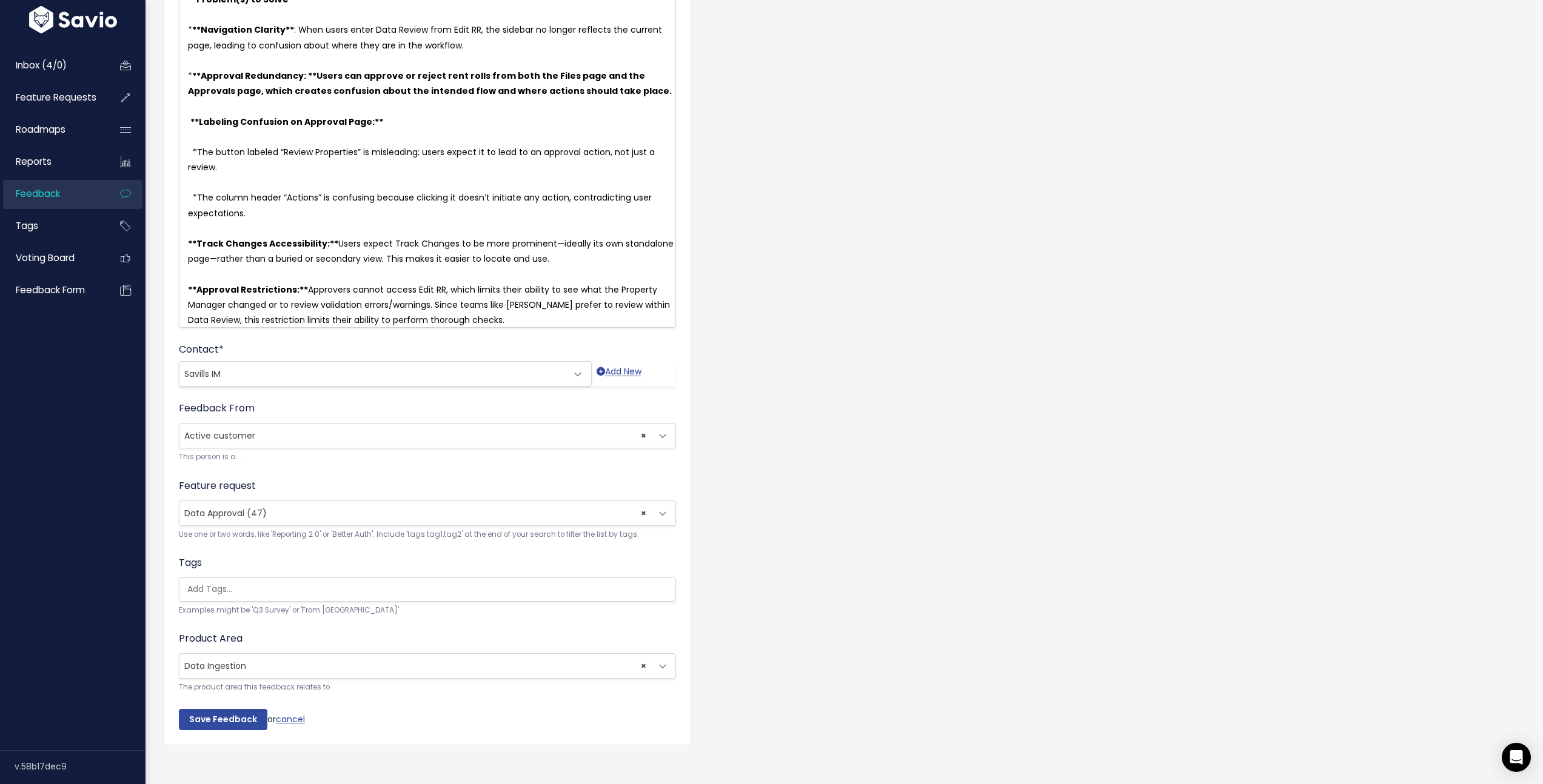
scroll to position [203, 0]
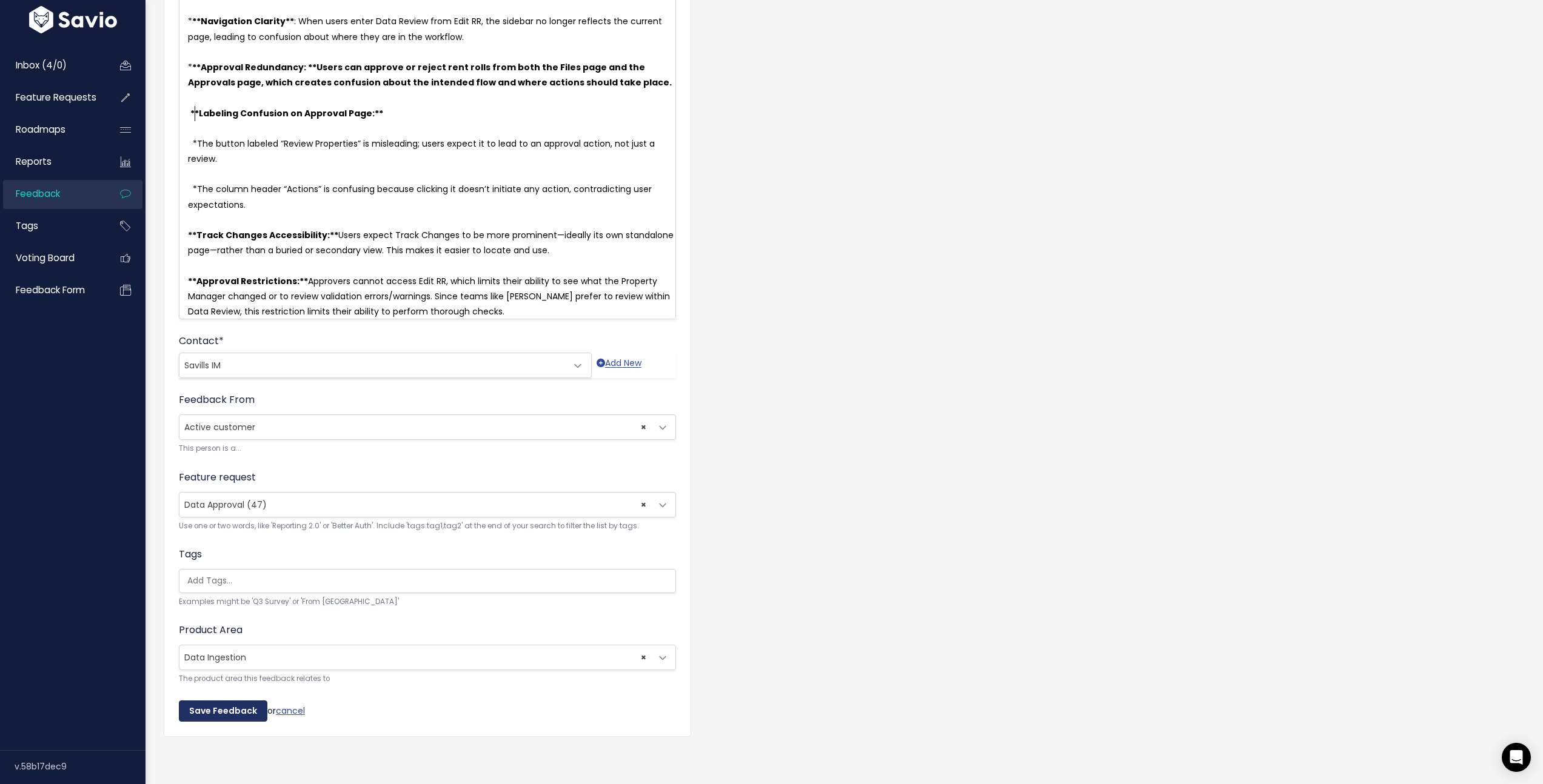
click at [226, 701] on input "Save Feedback" at bounding box center [223, 712] width 88 height 22
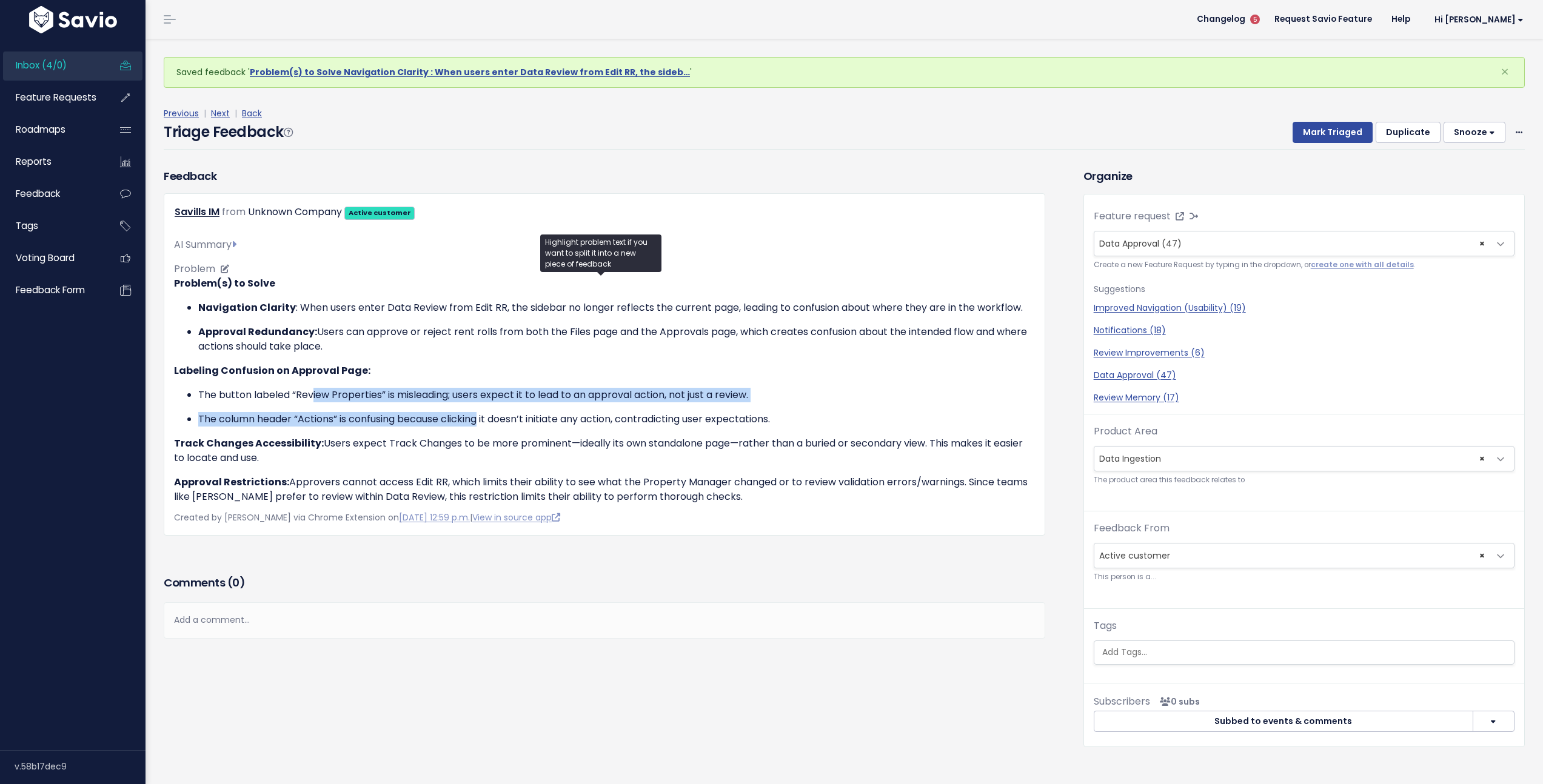
drag, startPoint x: 314, startPoint y: 390, endPoint x: 481, endPoint y: 421, distance: 169.9
click at [481, 421] on ul "The button labeled “Review Properties” is misleading; users expect it to lead t…" at bounding box center [604, 407] width 861 height 39
